Goal: Task Accomplishment & Management: Manage account settings

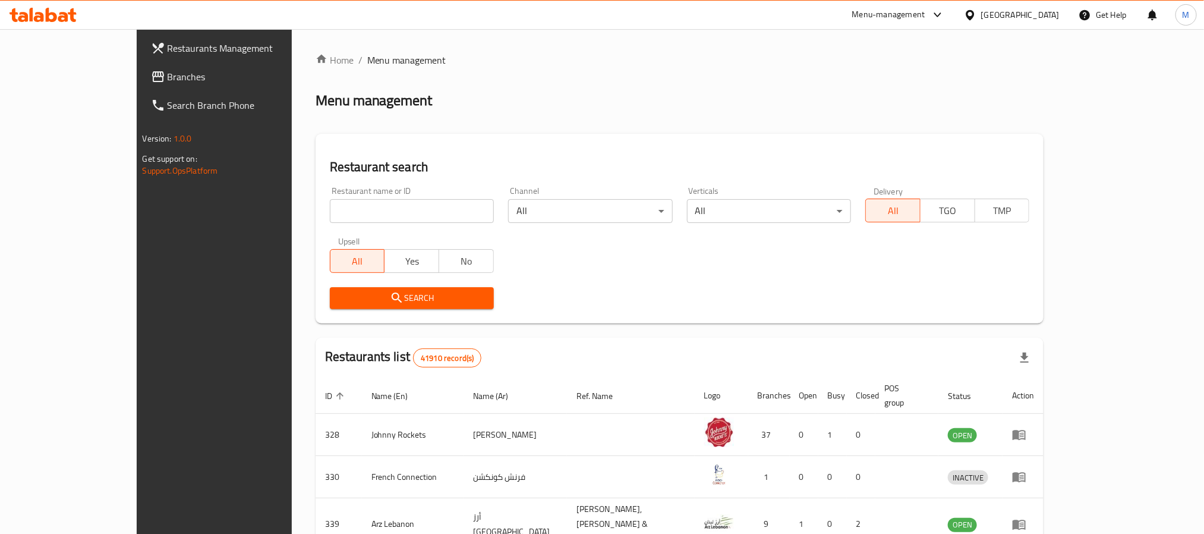
click at [1008, 13] on div "[GEOGRAPHIC_DATA]" at bounding box center [1020, 14] width 78 height 13
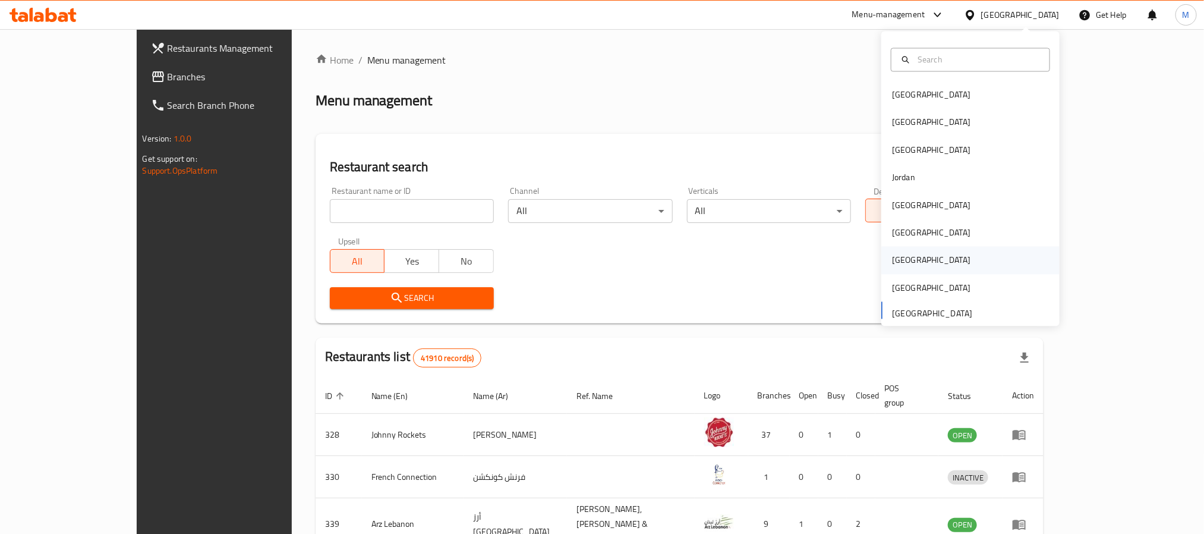
click at [911, 253] on div "Qatar" at bounding box center [970, 260] width 178 height 27
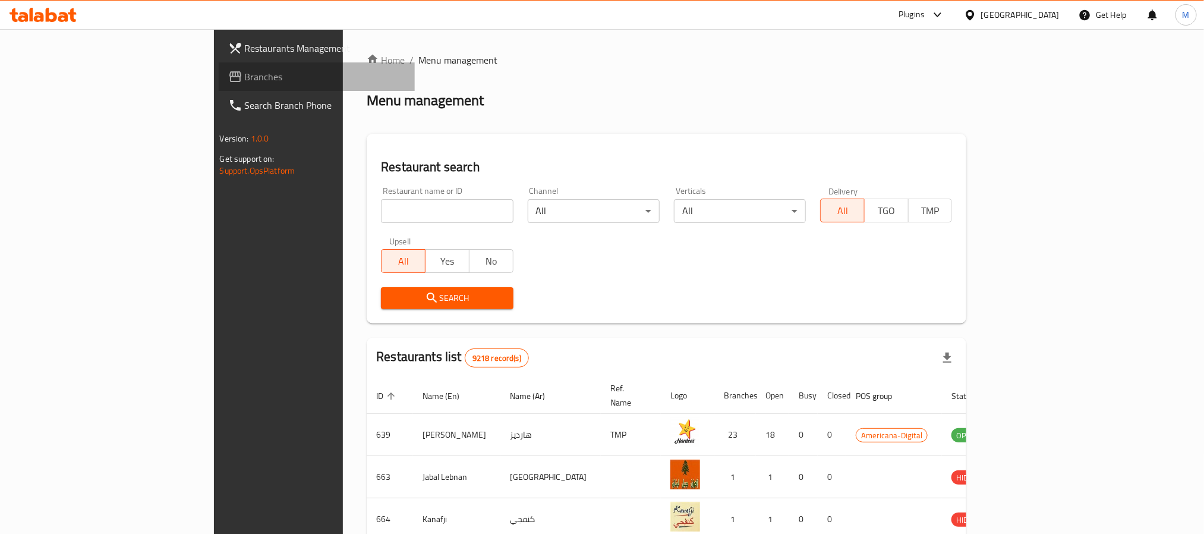
click at [245, 72] on span "Branches" at bounding box center [325, 77] width 160 height 14
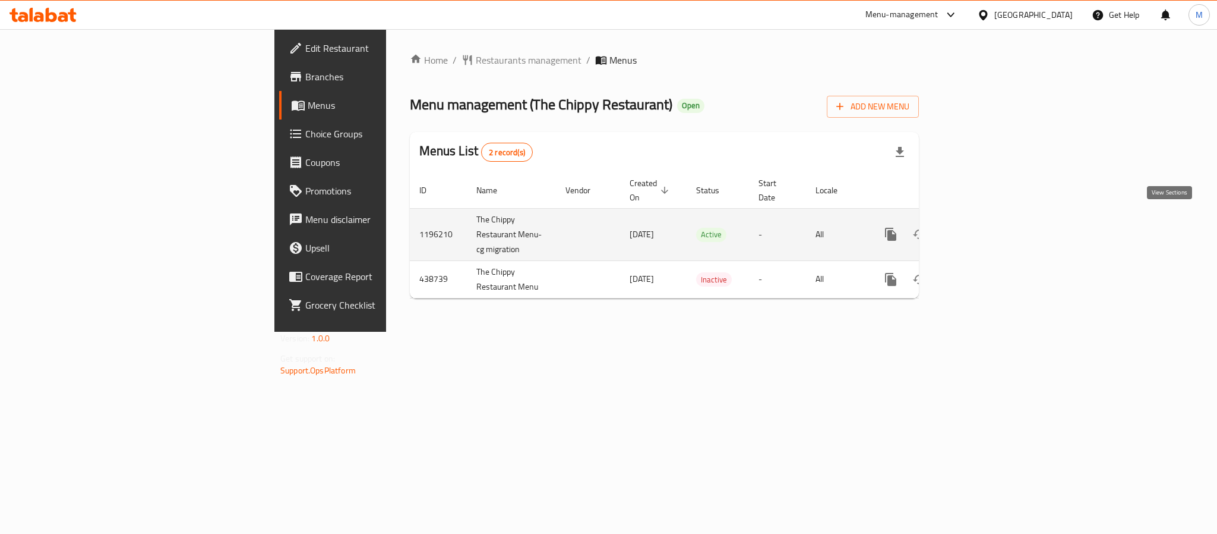
click at [984, 227] on icon "enhanced table" at bounding box center [977, 234] width 14 height 14
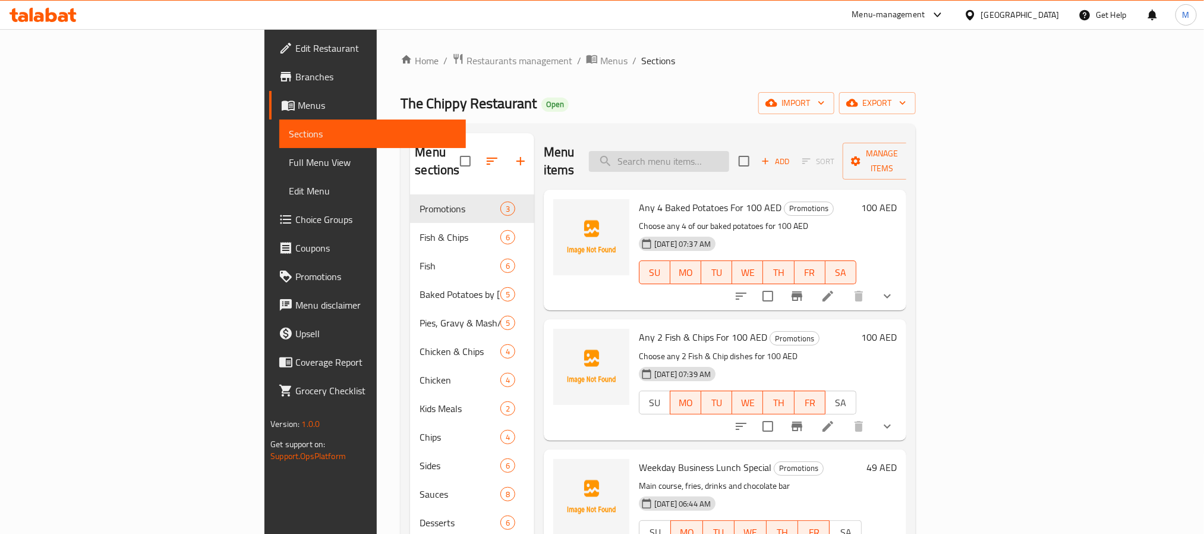
click at [729, 157] on input "search" at bounding box center [659, 161] width 140 height 21
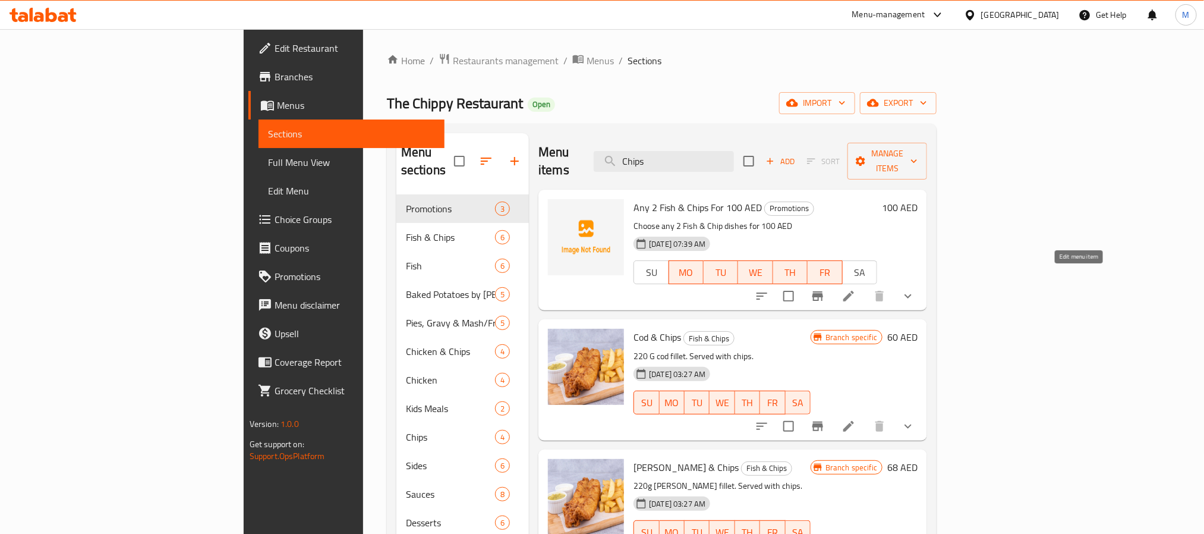
type input "Chips"
click at [856, 289] on icon at bounding box center [848, 296] width 14 height 14
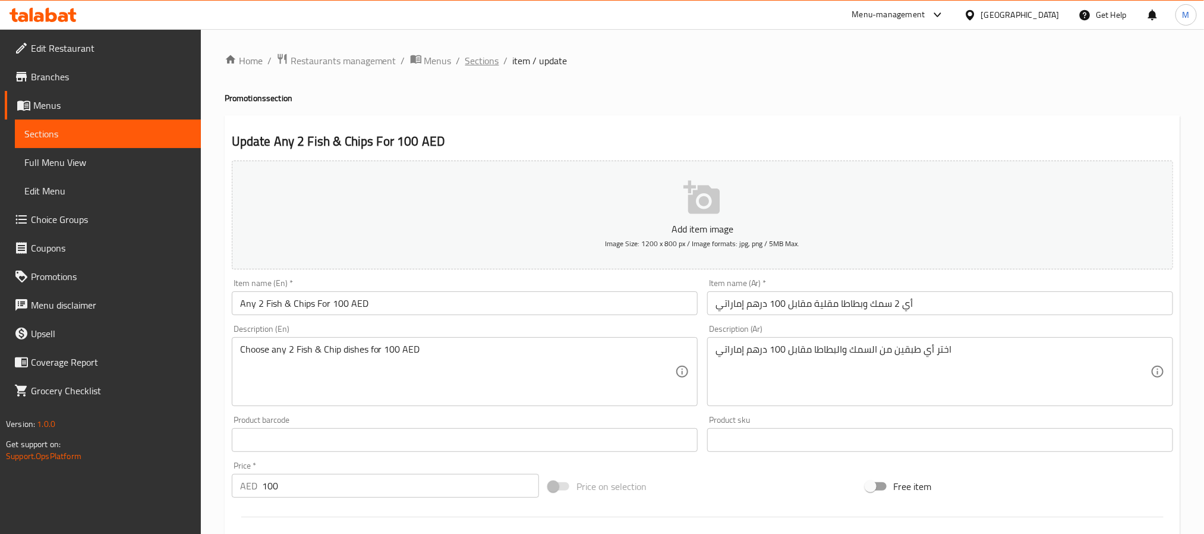
click at [465, 53] on span "Sections" at bounding box center [482, 60] width 34 height 14
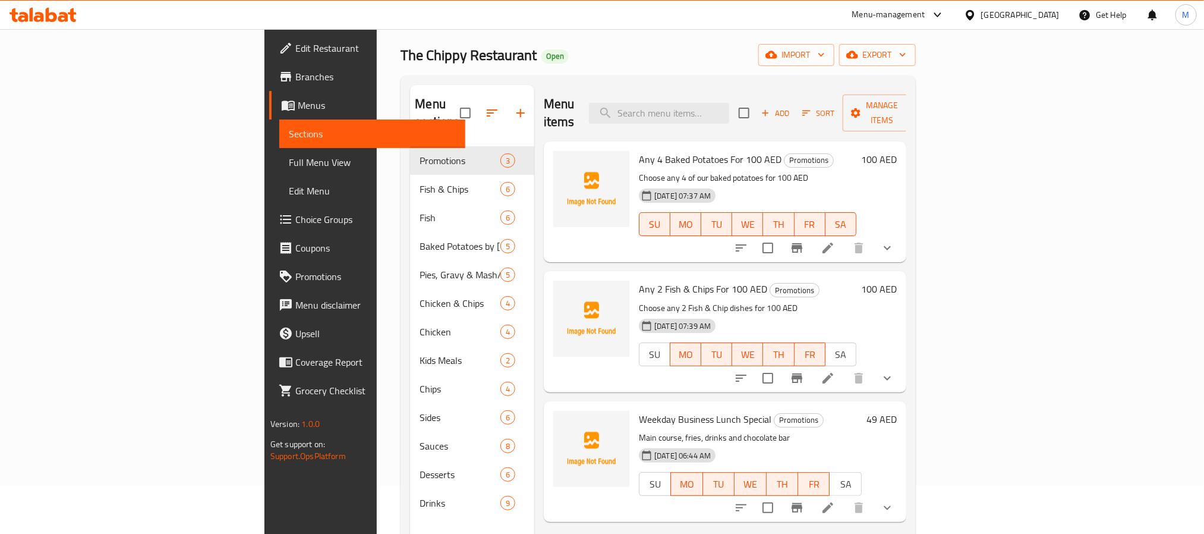
scroll to position [89, 0]
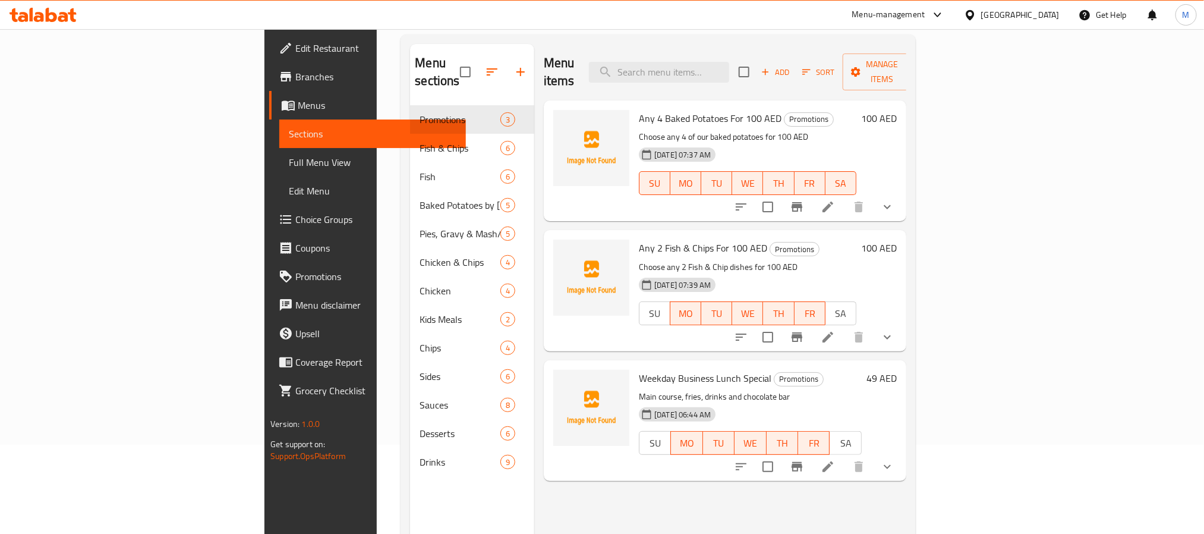
click at [844, 328] on li at bounding box center [827, 336] width 33 height 21
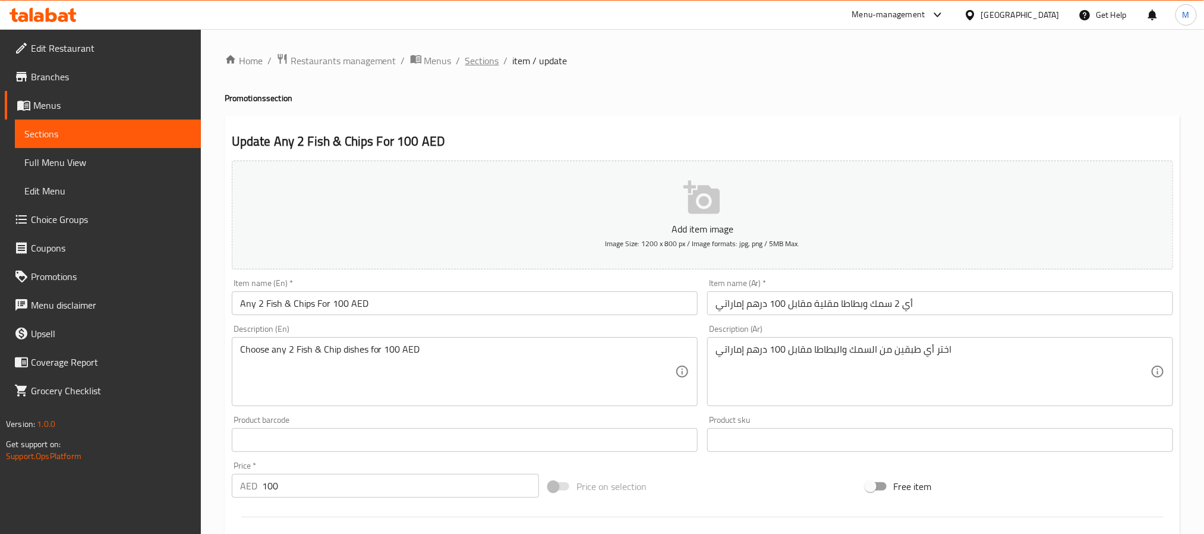
click at [480, 57] on span "Sections" at bounding box center [482, 60] width 34 height 14
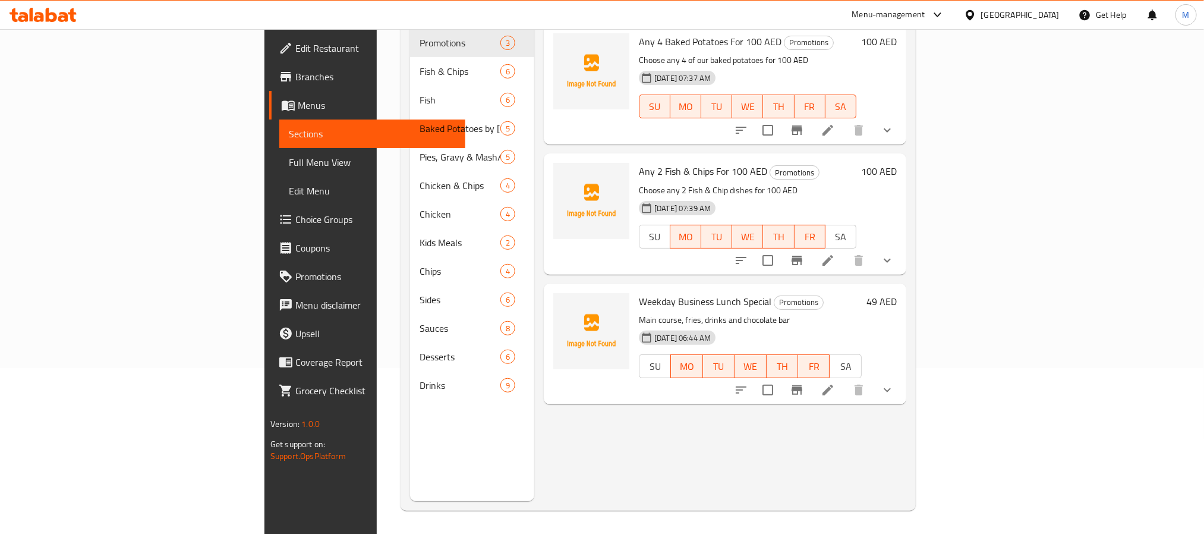
scroll to position [166, 0]
click at [901, 382] on div at bounding box center [814, 389] width 175 height 29
click at [835, 382] on icon at bounding box center [827, 389] width 14 height 14
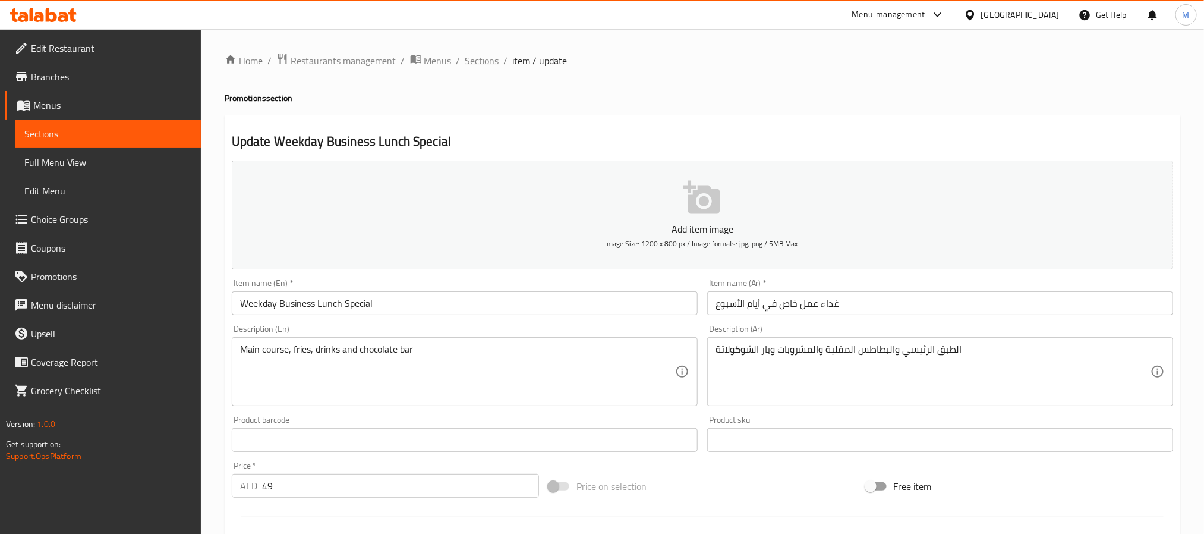
click at [478, 64] on span "Sections" at bounding box center [482, 60] width 34 height 14
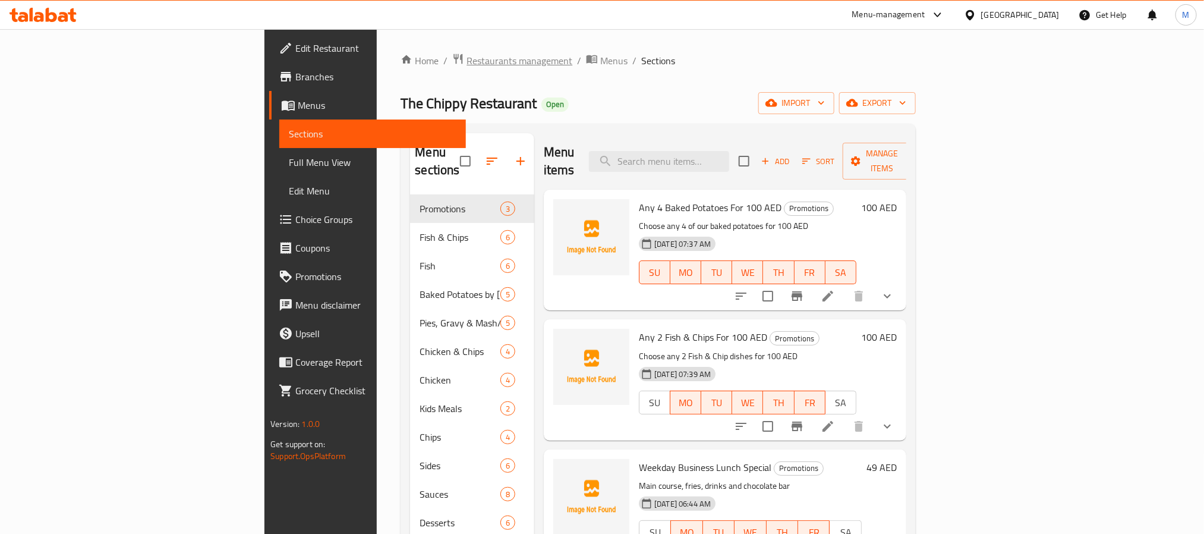
click at [466, 59] on span "Restaurants management" at bounding box center [519, 60] width 106 height 14
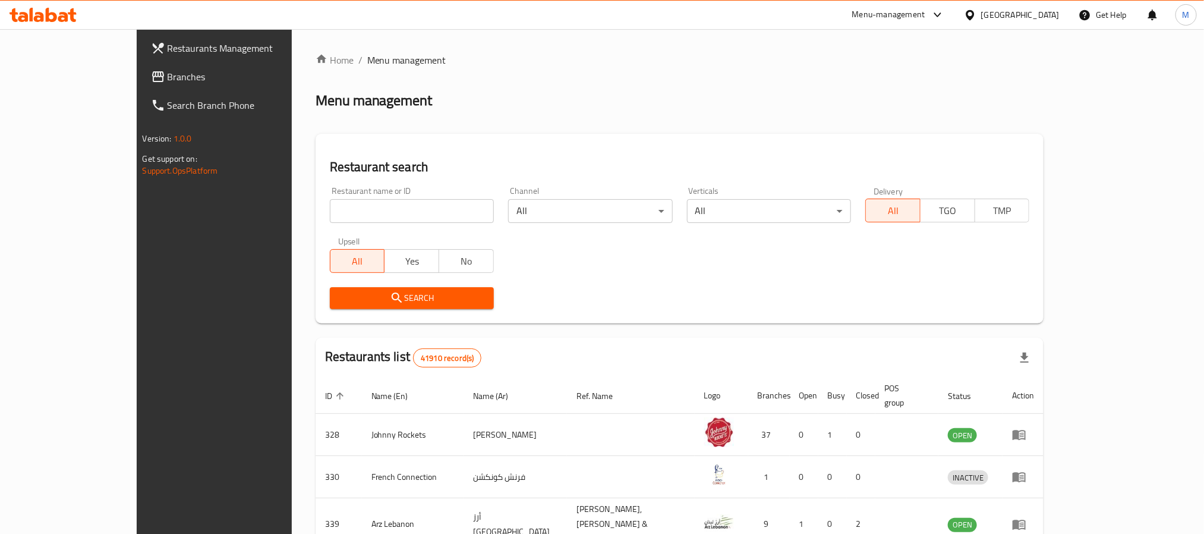
click at [168, 83] on span "Branches" at bounding box center [248, 77] width 160 height 14
